Goal: Navigation & Orientation: Find specific page/section

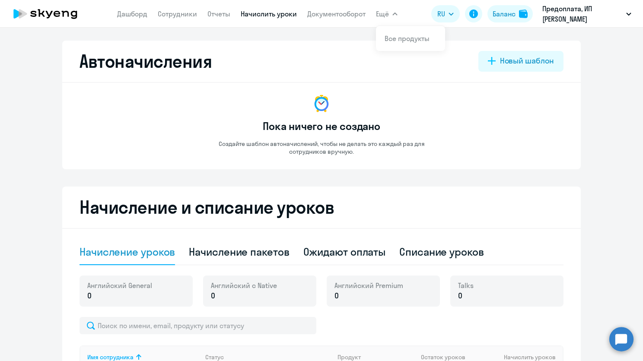
select select "10"
click at [188, 17] on link "Сотрудники" at bounding box center [177, 14] width 39 height 9
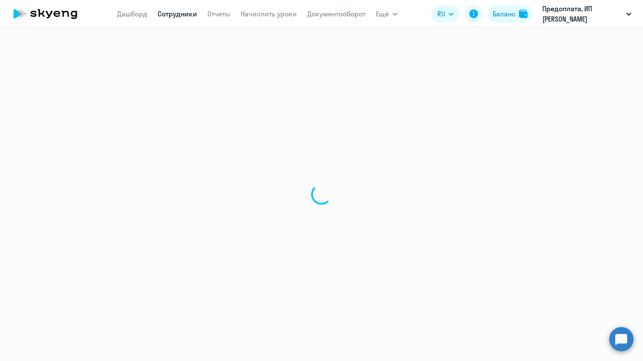
select select "30"
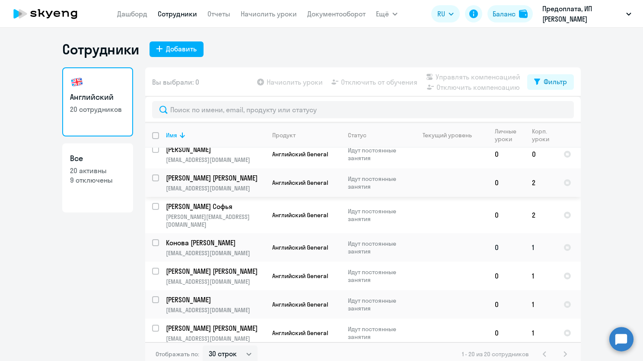
scroll to position [259, 0]
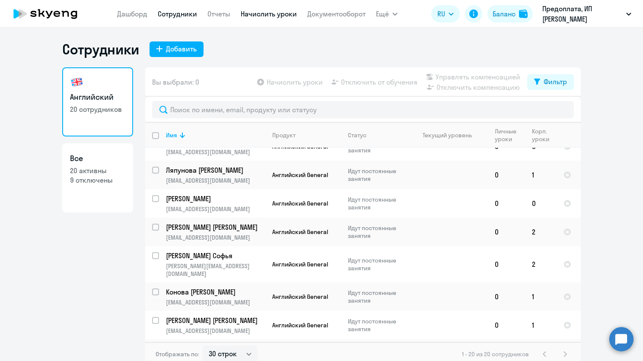
click at [259, 12] on link "Начислить уроки" at bounding box center [269, 14] width 56 height 9
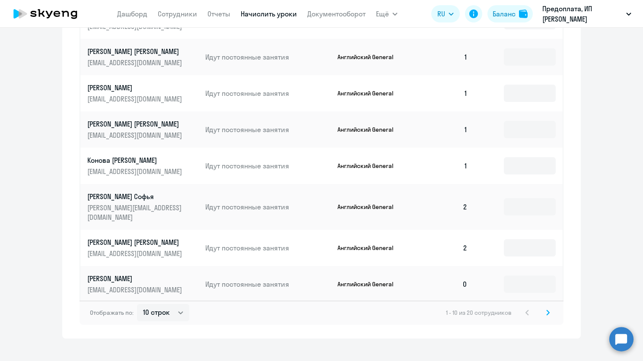
scroll to position [444, 0]
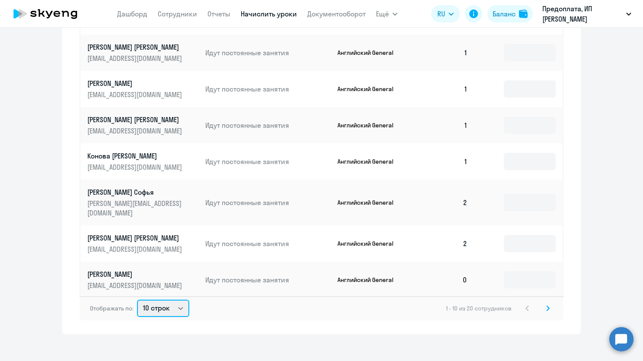
click at [166, 301] on select "10 строк 30 строк 50 строк" at bounding box center [163, 308] width 52 height 17
select select "50"
click at [137, 300] on select "10 строк 30 строк 50 строк" at bounding box center [163, 308] width 52 height 17
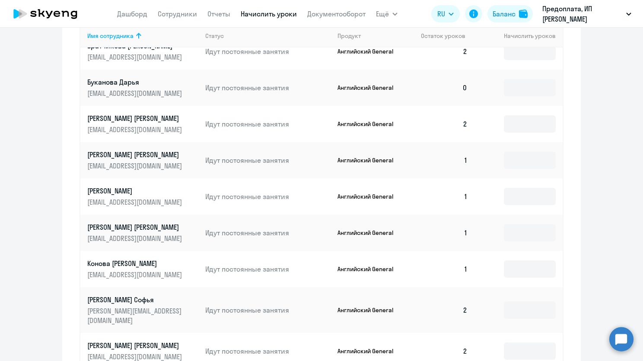
scroll to position [10, 0]
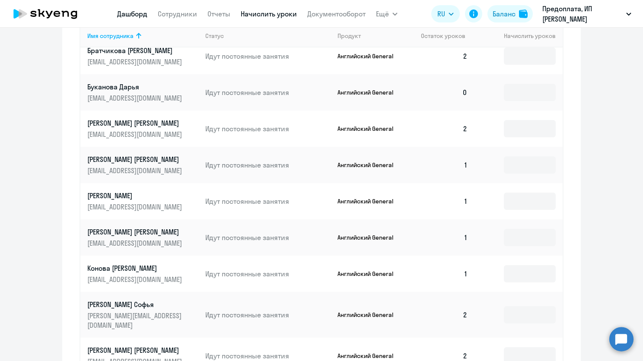
click at [145, 12] on link "Дашборд" at bounding box center [132, 14] width 30 height 9
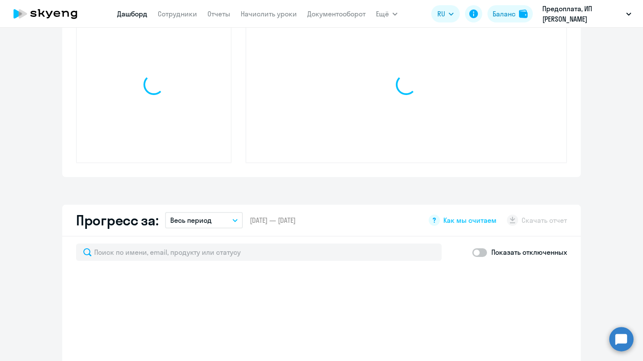
select select "30"
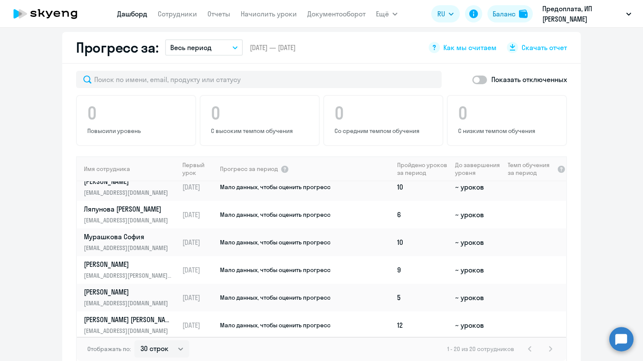
scroll to position [259, 0]
